Goal: Navigation & Orientation: Find specific page/section

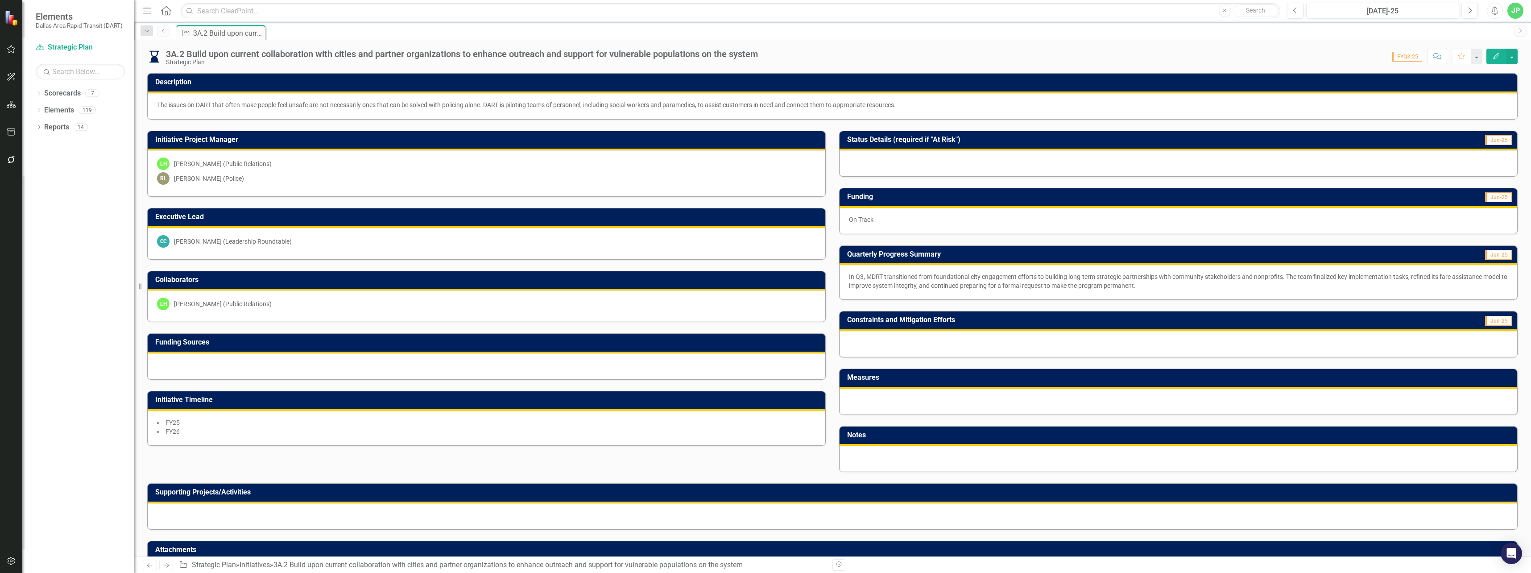
click at [162, 33] on icon "Previous" at bounding box center [163, 30] width 7 height 5
click at [149, 34] on icon "Dropdown" at bounding box center [147, 31] width 8 height 6
click at [73, 91] on link "Scorecards" at bounding box center [62, 93] width 37 height 10
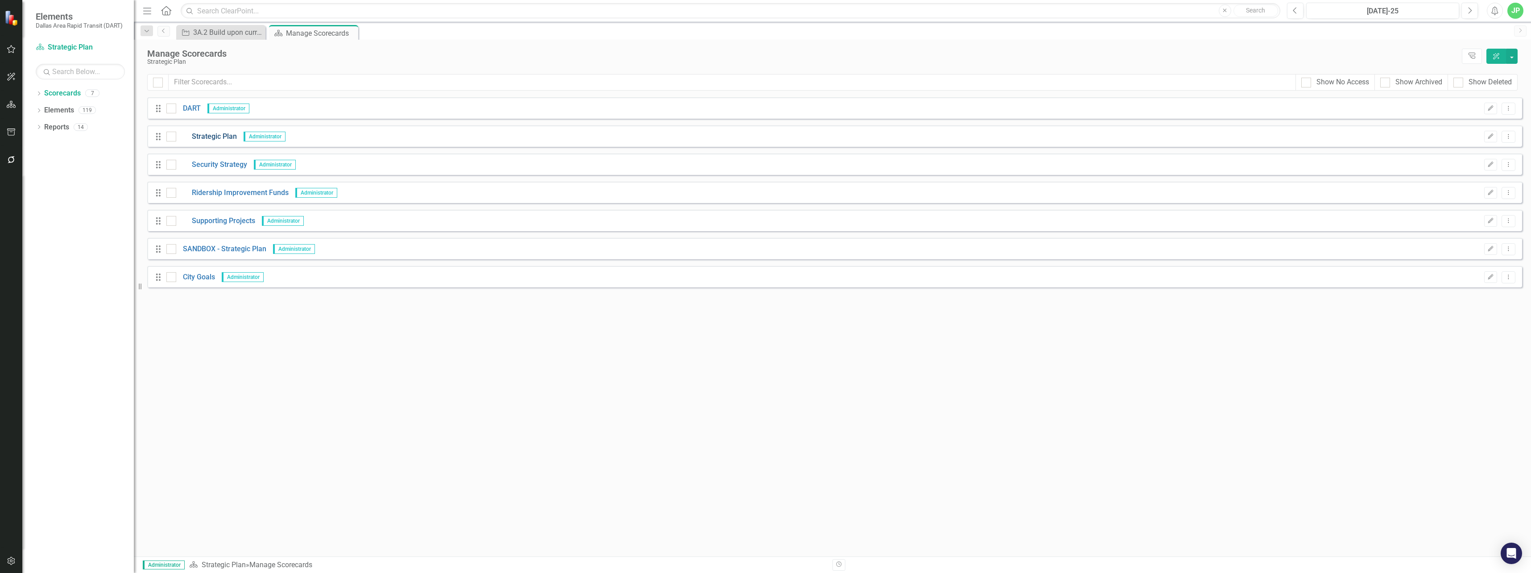
click at [216, 136] on link "Strategic Plan" at bounding box center [206, 137] width 61 height 10
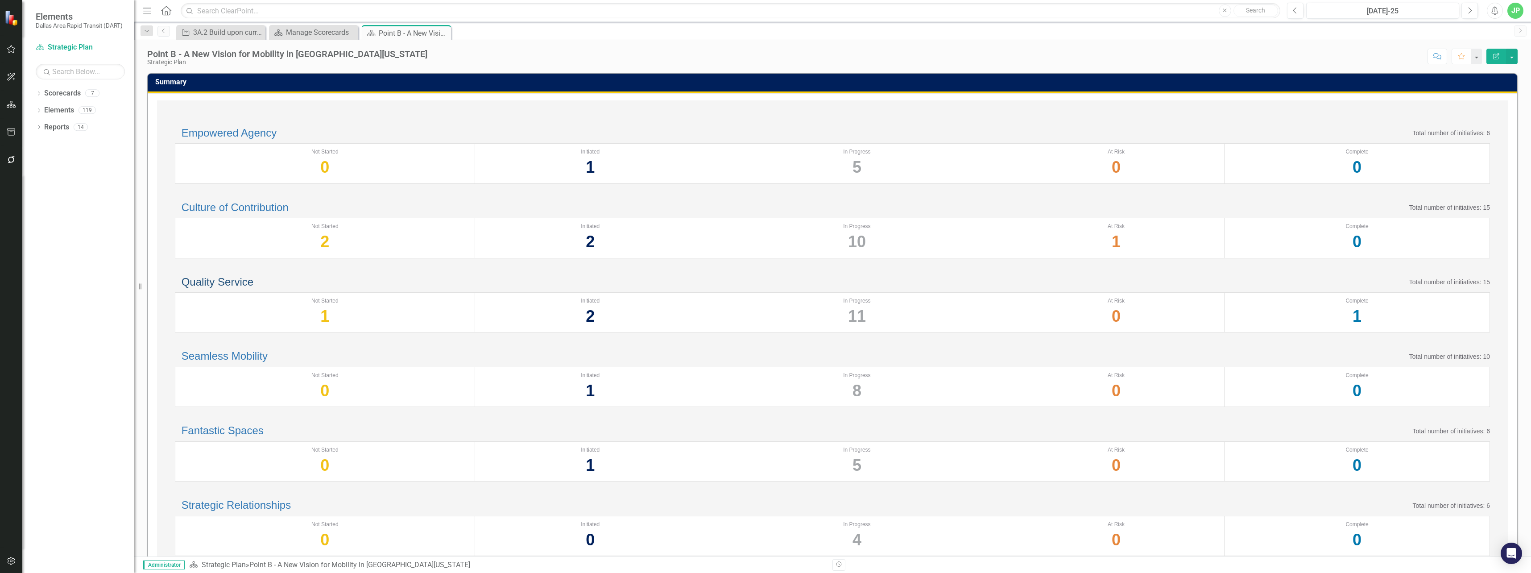
click at [253, 288] on link "Quality Service" at bounding box center [218, 282] width 72 height 12
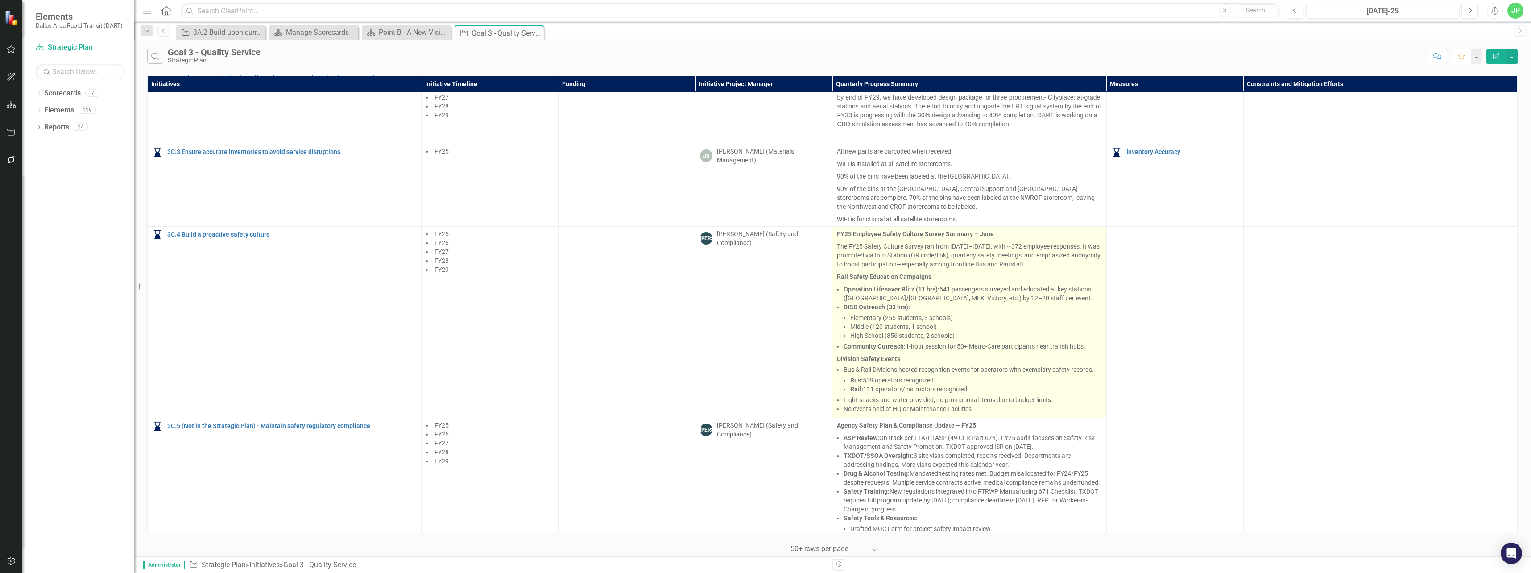
scroll to position [512, 0]
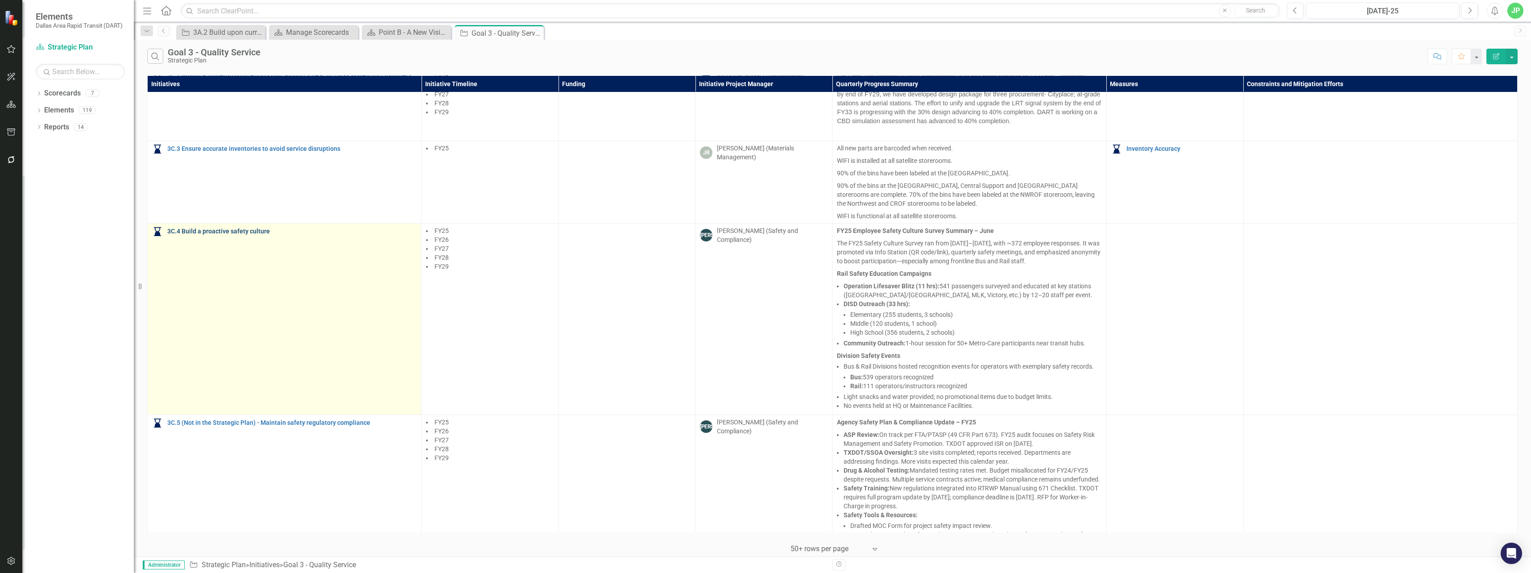
click at [248, 235] on link "3C.4 Build a proactive safety culture" at bounding box center [291, 231] width 249 height 7
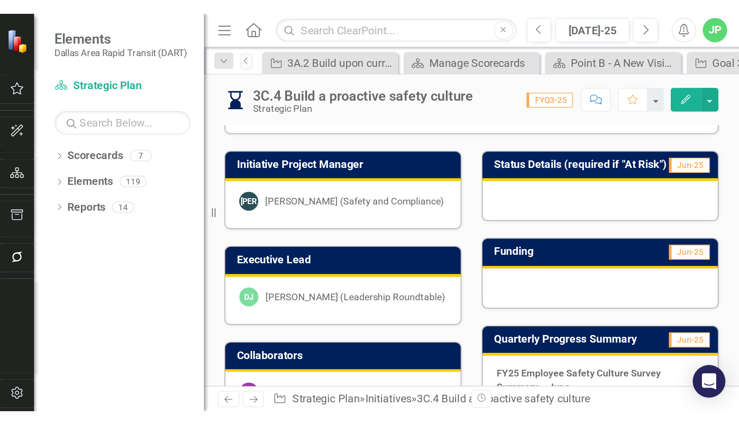
scroll to position [67, 0]
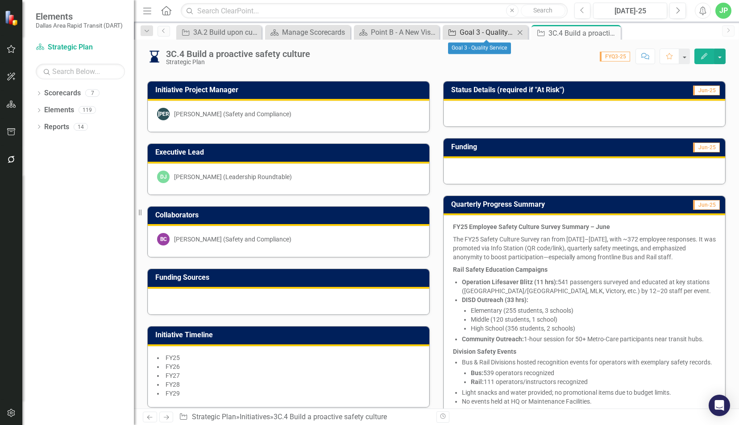
click at [475, 37] on div "Goal 3 - Quality Service" at bounding box center [486, 32] width 55 height 11
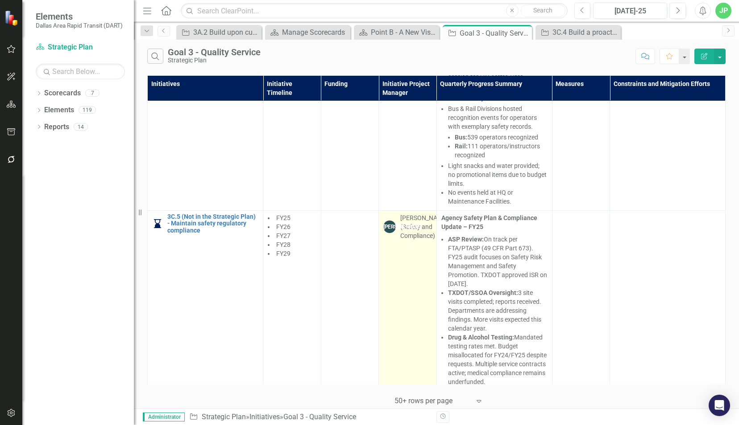
scroll to position [1390, 0]
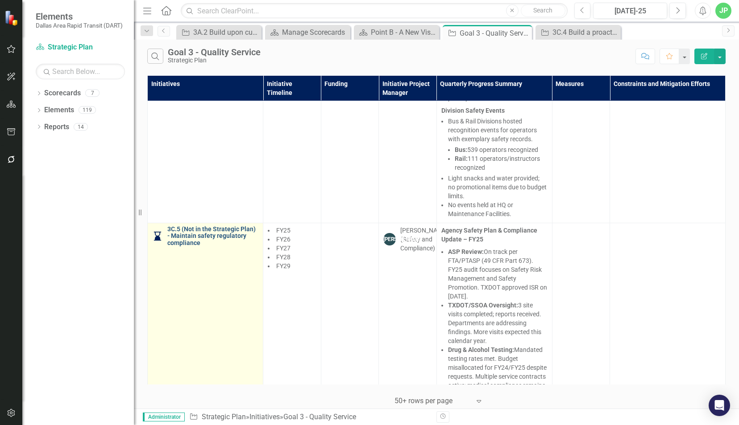
click at [225, 226] on link "3C.5 (Not in the Strategic Plan) - Maintain safety regulatory compliance" at bounding box center [212, 236] width 91 height 21
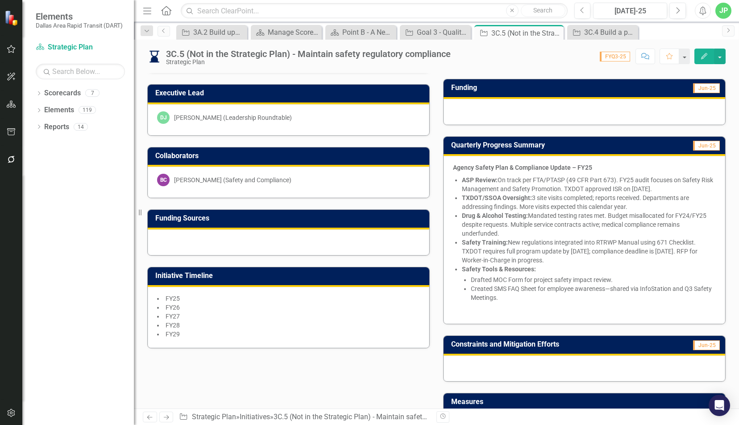
scroll to position [98, 0]
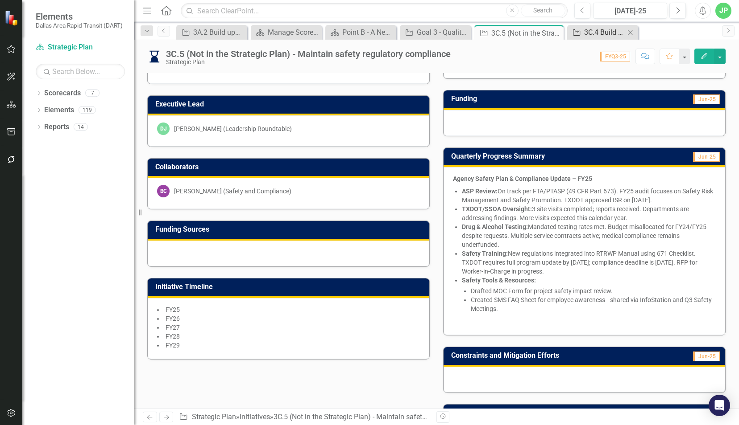
click at [592, 33] on div "3C.4 Build a proactive safety culture" at bounding box center [604, 32] width 41 height 11
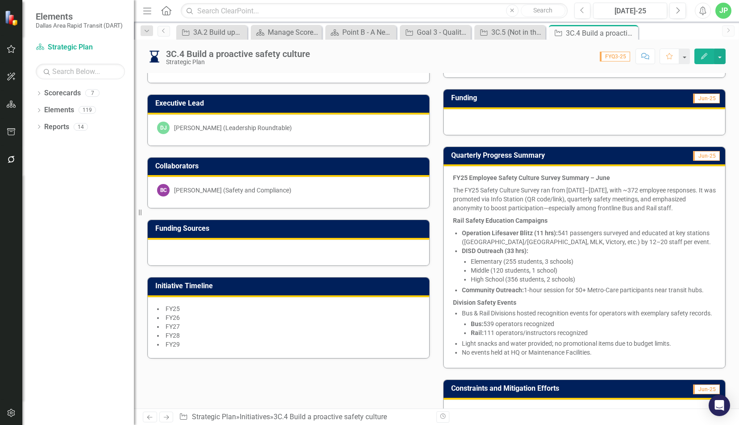
scroll to position [118, 0]
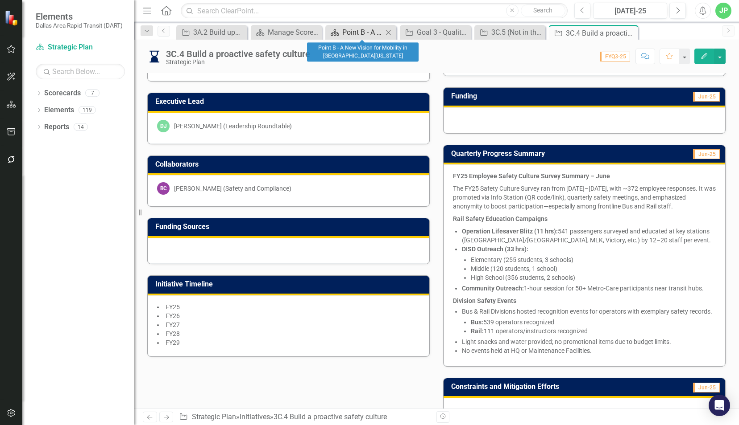
click at [354, 36] on div "Point B - A New Vision for Mobility in [GEOGRAPHIC_DATA][US_STATE]" at bounding box center [362, 32] width 41 height 11
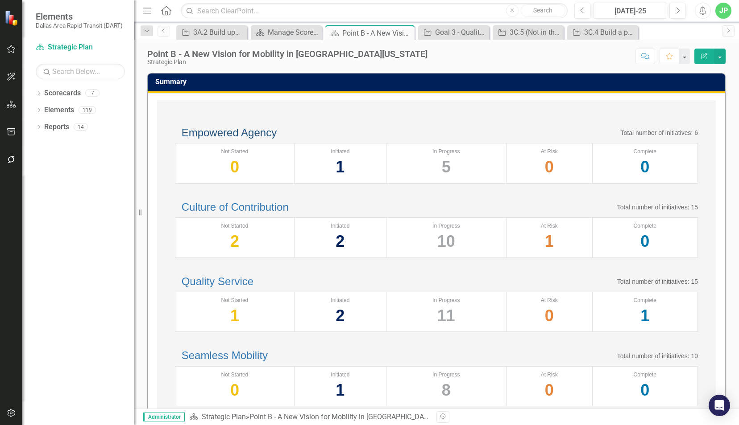
click at [267, 136] on link "Empowered Agency" at bounding box center [229, 133] width 95 height 12
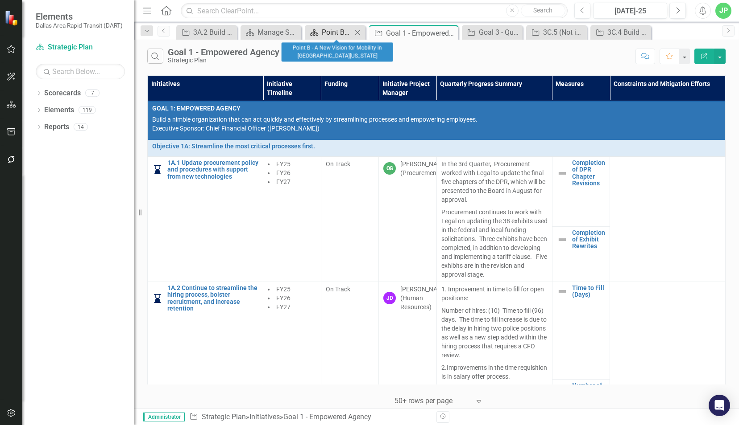
click at [326, 35] on div "Point B - A New Vision for Mobility in [GEOGRAPHIC_DATA][US_STATE]" at bounding box center [337, 32] width 30 height 11
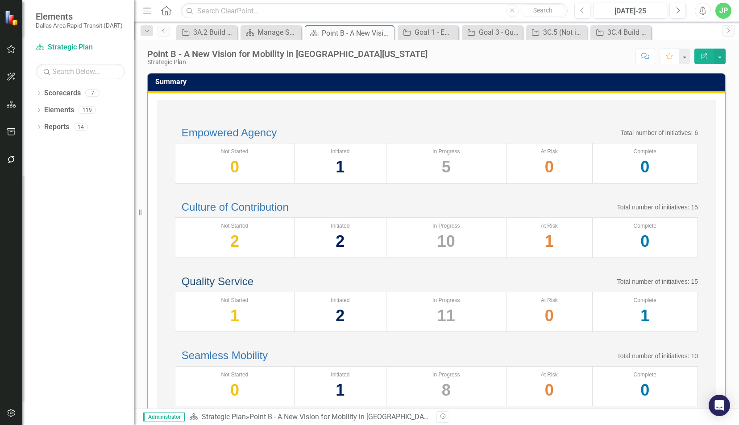
click at [230, 288] on link "Quality Service" at bounding box center [218, 282] width 72 height 12
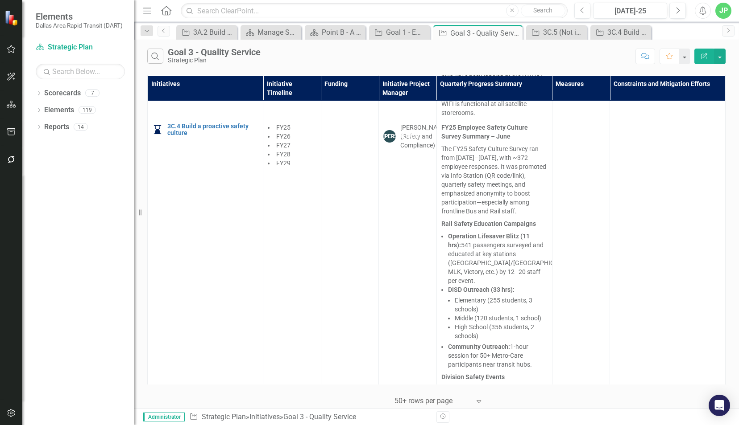
scroll to position [1123, 0]
